Goal: Task Accomplishment & Management: Manage account settings

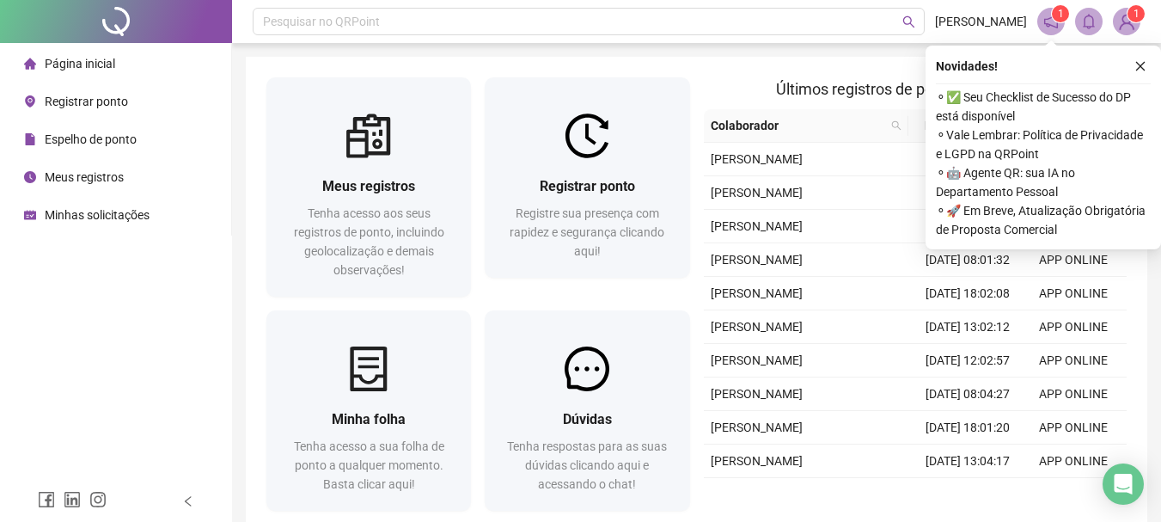
click at [123, 133] on span "Espelho de ponto" at bounding box center [91, 139] width 92 height 14
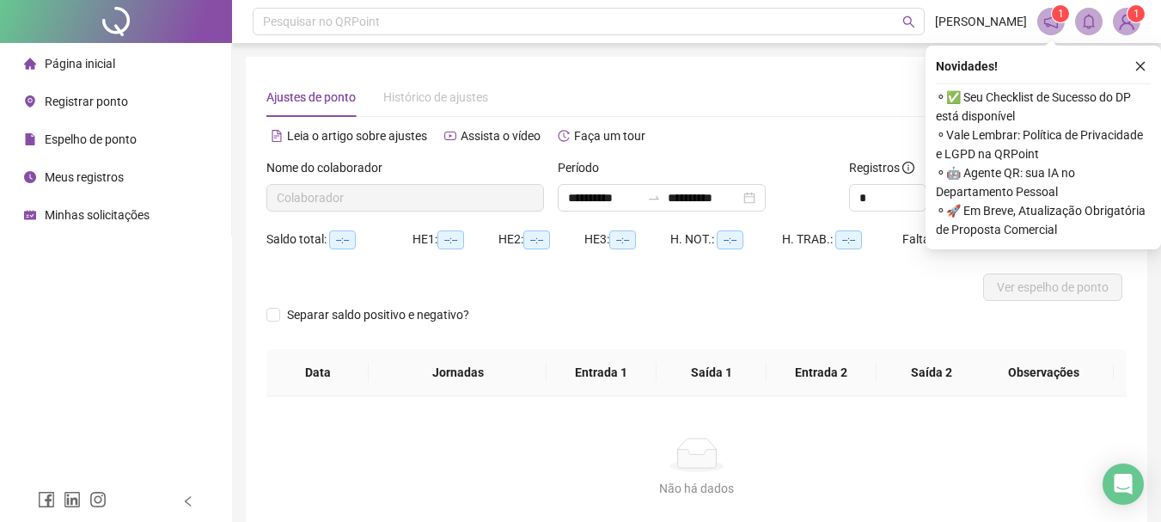
type input "**********"
click at [1021, 287] on span "Ver espelho de ponto" at bounding box center [1053, 287] width 112 height 19
click at [1146, 70] on icon "close" at bounding box center [1141, 66] width 12 height 12
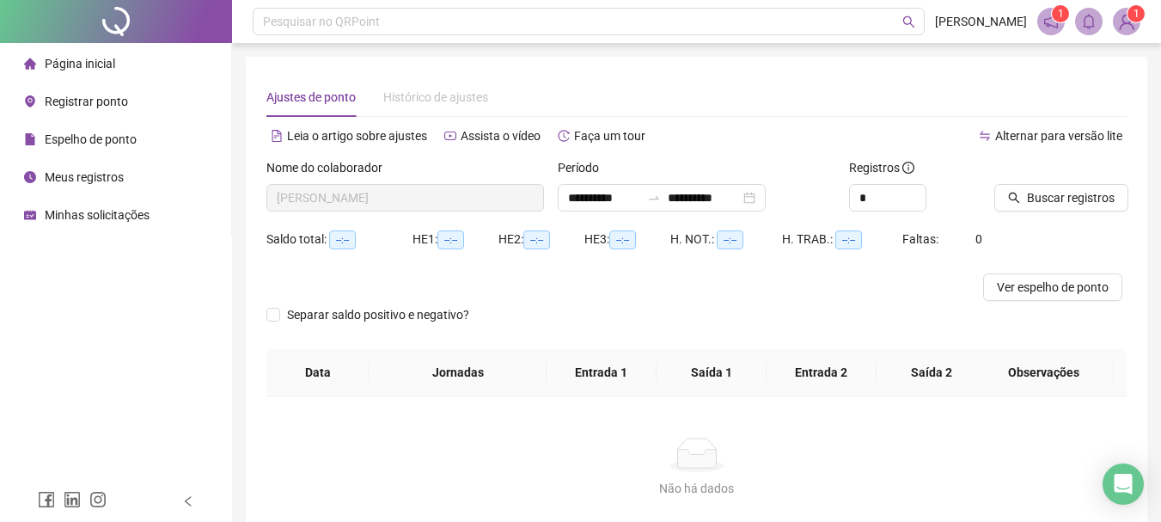
click at [1055, 20] on sup "1" at bounding box center [1060, 13] width 17 height 17
click at [1134, 20] on span "1" at bounding box center [1137, 14] width 6 height 12
click at [1045, 26] on icon "notification" at bounding box center [1050, 21] width 15 height 15
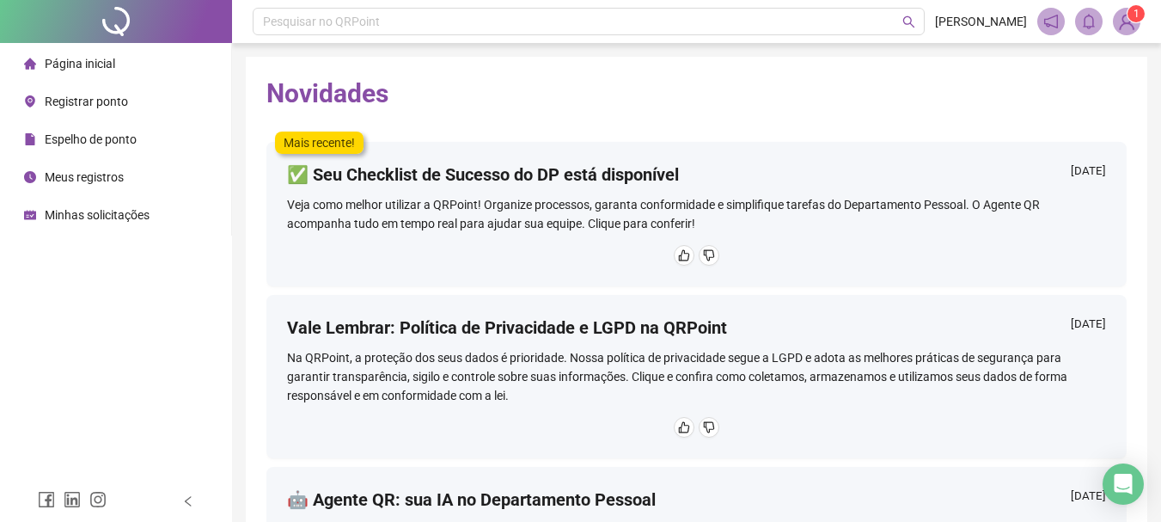
click at [91, 215] on span "Minhas solicitações" at bounding box center [97, 215] width 105 height 14
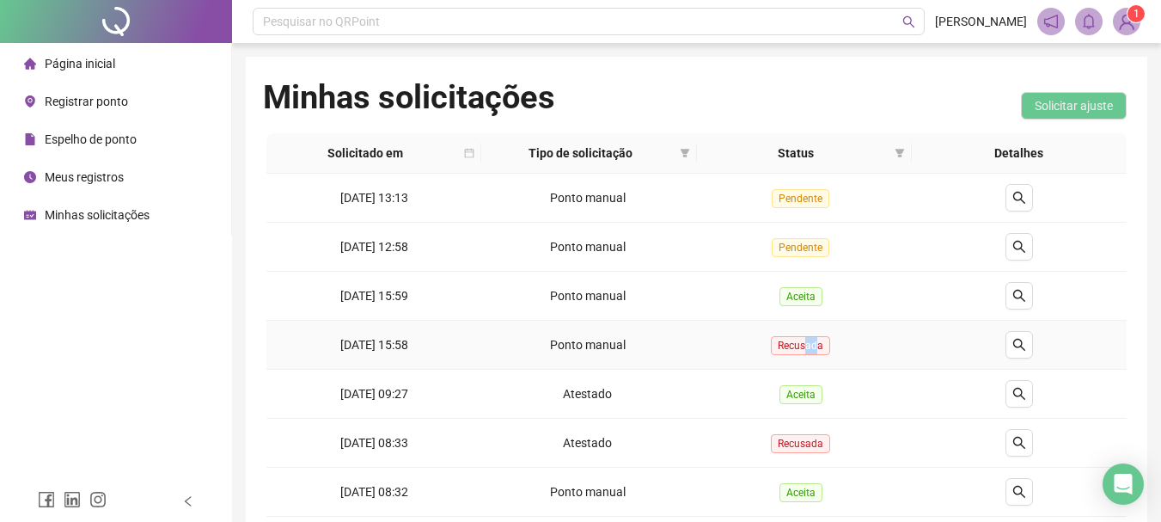
drag, startPoint x: 810, startPoint y: 353, endPoint x: 819, endPoint y: 353, distance: 9.5
click at [819, 353] on span "Recusada" at bounding box center [800, 345] width 59 height 19
click at [132, 65] on li "Página inicial" at bounding box center [115, 63] width 224 height 34
